Goal: Task Accomplishment & Management: Manage account settings

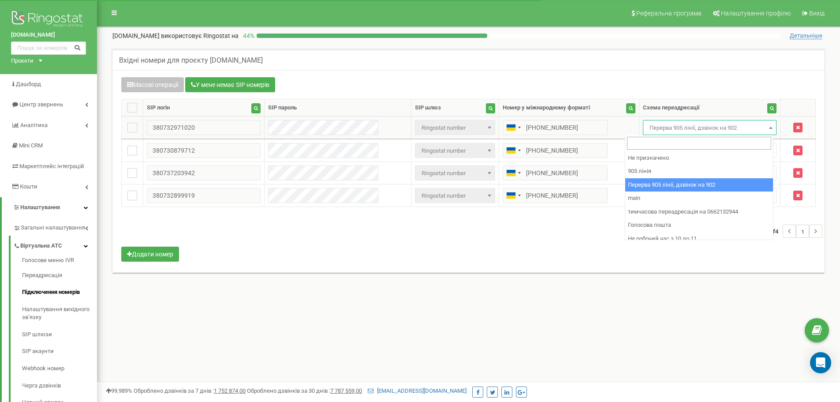
click at [693, 126] on span "Перерва 905 лінії, дзвінок на 902" at bounding box center [710, 128] width 128 height 12
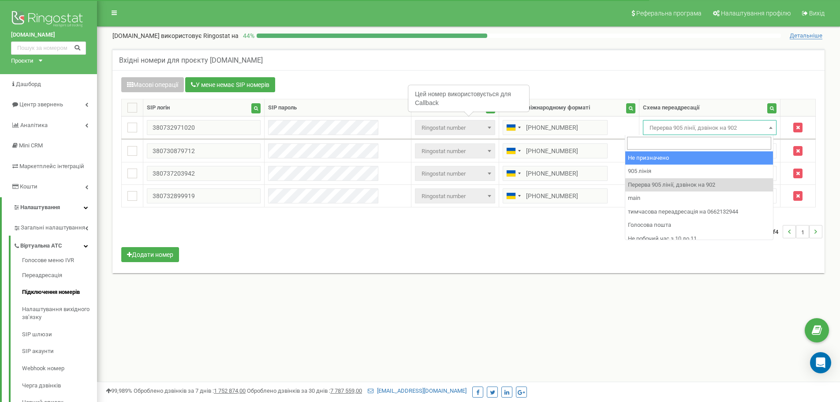
drag, startPoint x: 679, startPoint y: 68, endPoint x: 541, endPoint y: 58, distance: 138.0
click at [676, 67] on div "Вхідні номери для проєкту [DOMAIN_NAME]" at bounding box center [468, 59] width 712 height 21
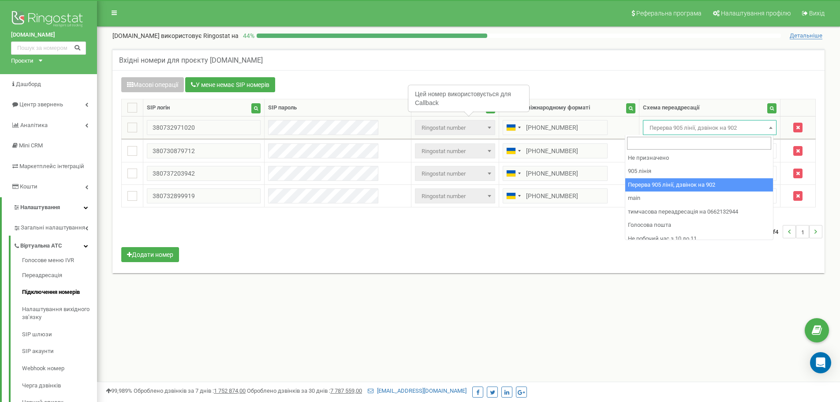
click at [698, 125] on span "Перерва 905 лінії, дзвінок на 902" at bounding box center [710, 128] width 128 height 12
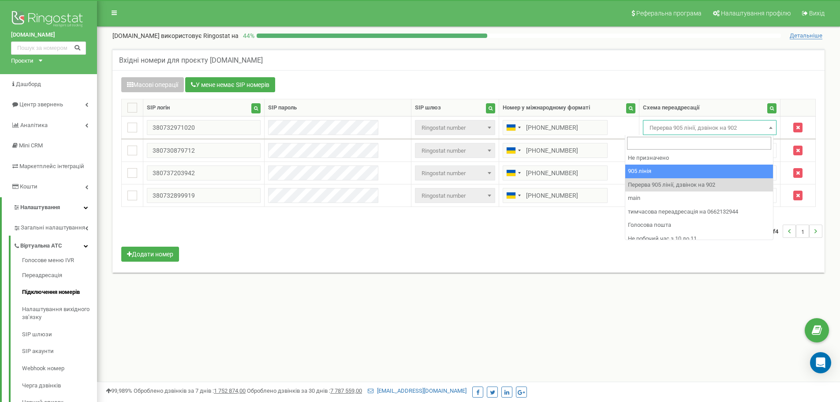
select select "173559"
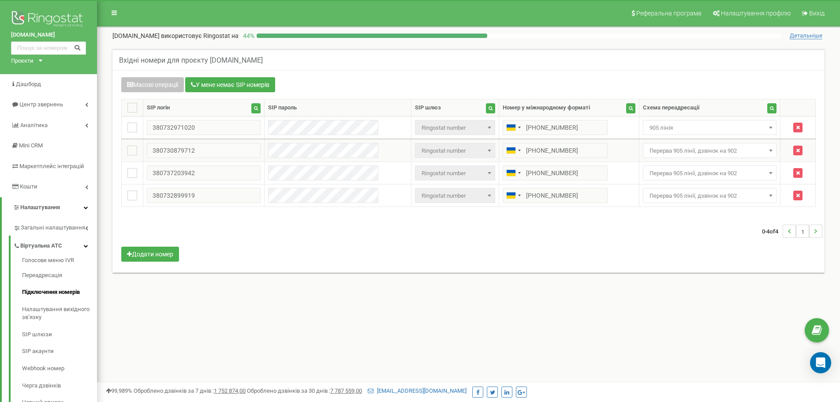
click at [695, 153] on span "Перерва 905 лінії, дзвінок на 902" at bounding box center [710, 151] width 128 height 12
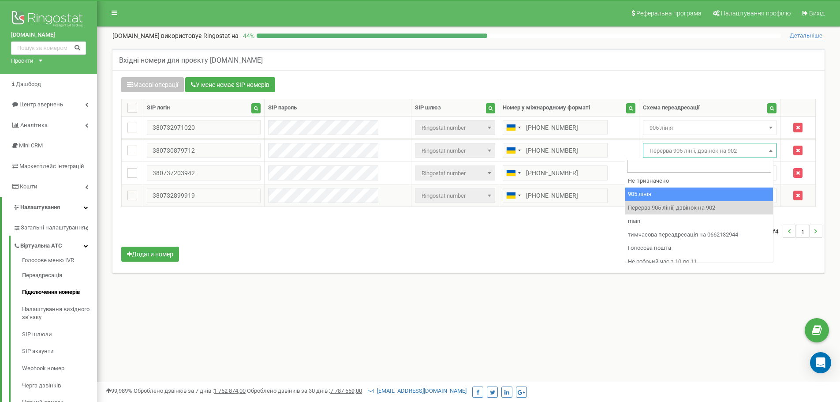
select select "173559"
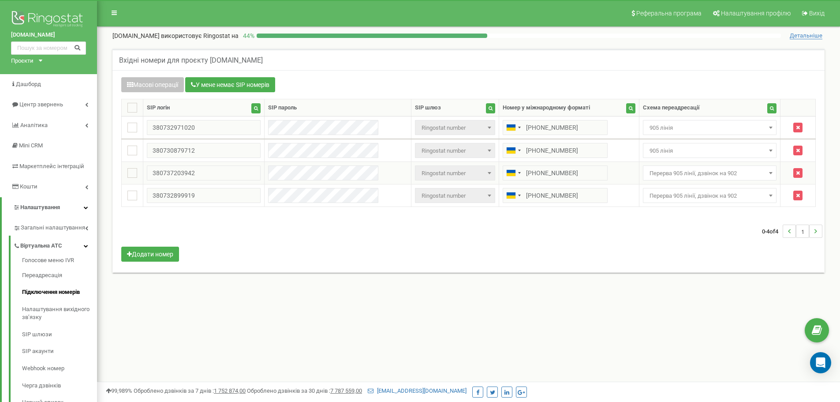
click at [680, 177] on span "Перерва 905 лінії, дзвінок на 902" at bounding box center [710, 173] width 128 height 12
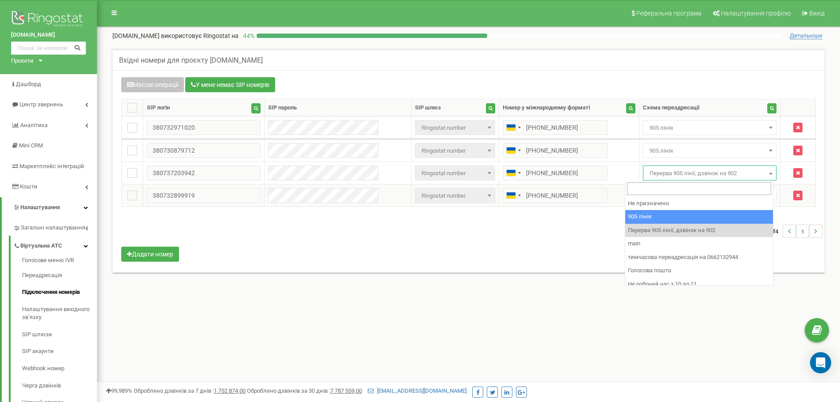
drag, startPoint x: 696, startPoint y: 212, endPoint x: 684, endPoint y: 197, distance: 19.7
select select "173559"
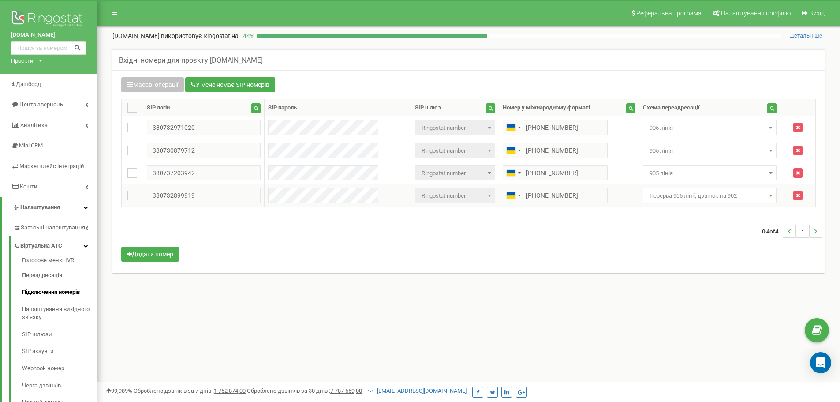
click at [679, 187] on td "Не призначено 905 лінія Перерва 905 лінії, дзвінок на 902 main тимчасова переад…" at bounding box center [710, 195] width 142 height 22
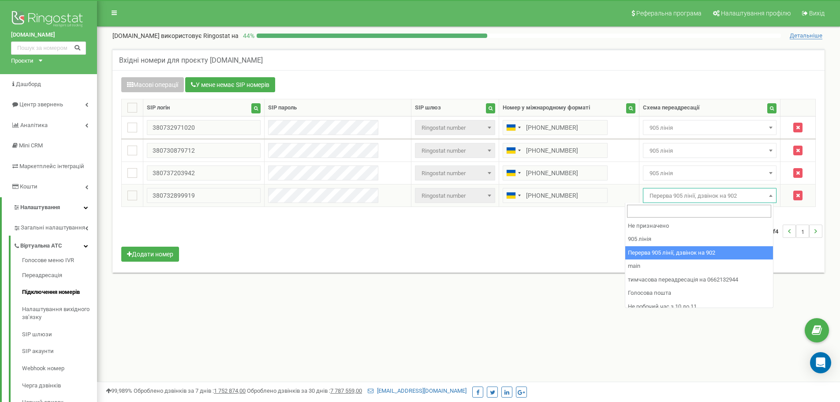
drag, startPoint x: 680, startPoint y: 192, endPoint x: 679, endPoint y: 198, distance: 6.0
click at [679, 192] on span "Перерва 905 лінії, дзвінок на 902" at bounding box center [710, 196] width 128 height 12
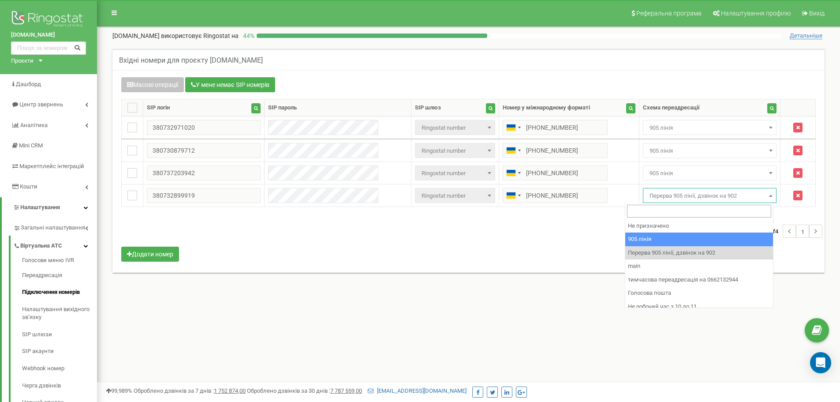
select select "173559"
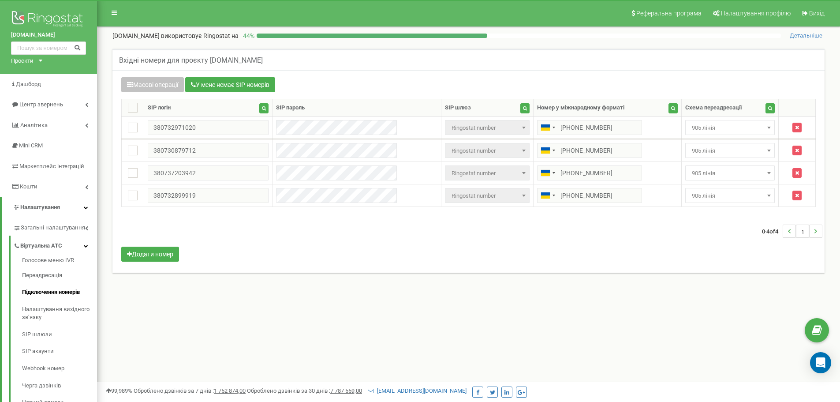
drag, startPoint x: 688, startPoint y: 236, endPoint x: 683, endPoint y: 234, distance: 5.7
click at [687, 236] on div "0-4 of 4 1" at bounding box center [469, 231] width 708 height 31
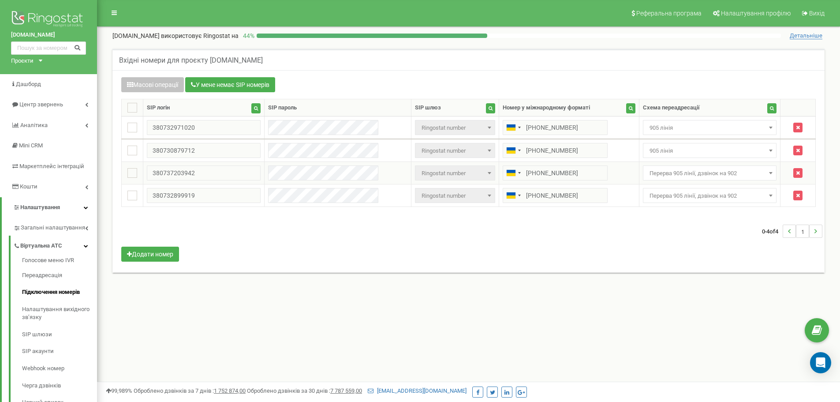
click at [671, 173] on span "Перерва 905 лінії, дзвінок на 902" at bounding box center [710, 173] width 128 height 12
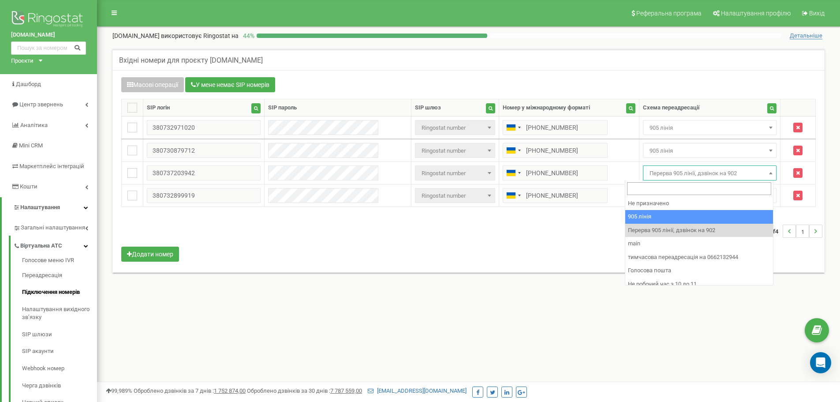
select select "173559"
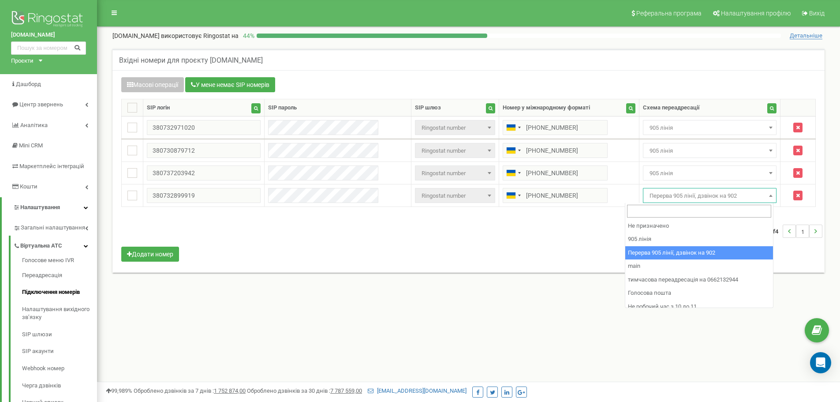
drag, startPoint x: 671, startPoint y: 199, endPoint x: 673, endPoint y: 234, distance: 35.3
click at [669, 204] on body at bounding box center [420, 264] width 840 height 529
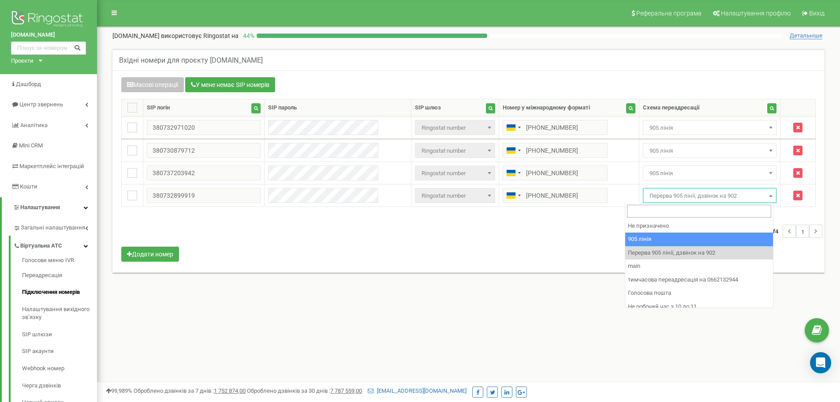
select select "173559"
